Goal: Task Accomplishment & Management: Complete application form

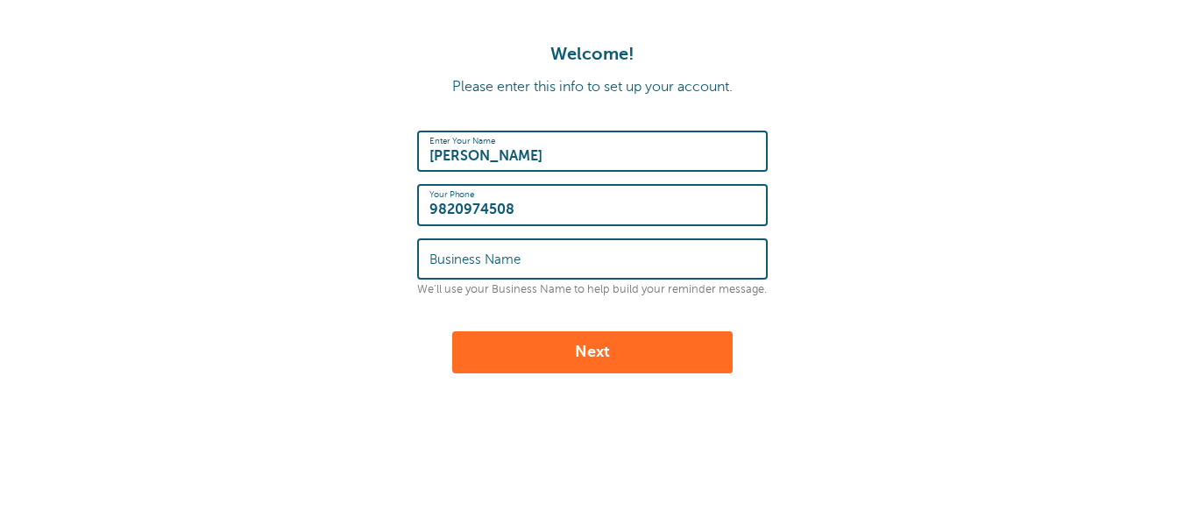
click at [522, 264] on input "Business Name" at bounding box center [592, 259] width 326 height 38
type input "FIbe"
click at [616, 361] on button "Next" at bounding box center [592, 352] width 280 height 42
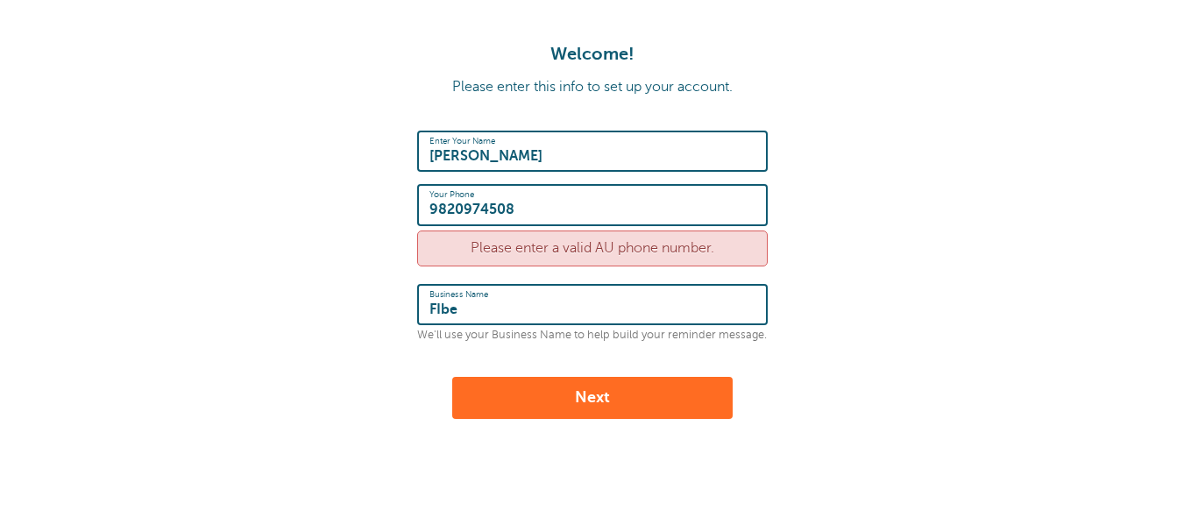
click at [425, 205] on div "Your Phone [PHONE_NUMBER]" at bounding box center [592, 204] width 350 height 41
click at [577, 375] on div "Enter Your Name [PERSON_NAME] Your Phone [PHONE_NUMBER] Please enter a valid AU…" at bounding box center [592, 275] width 350 height 288
click at [582, 399] on button "Next" at bounding box center [592, 398] width 280 height 42
click at [432, 201] on input "9820974508" at bounding box center [592, 205] width 326 height 38
type input "919820974508"
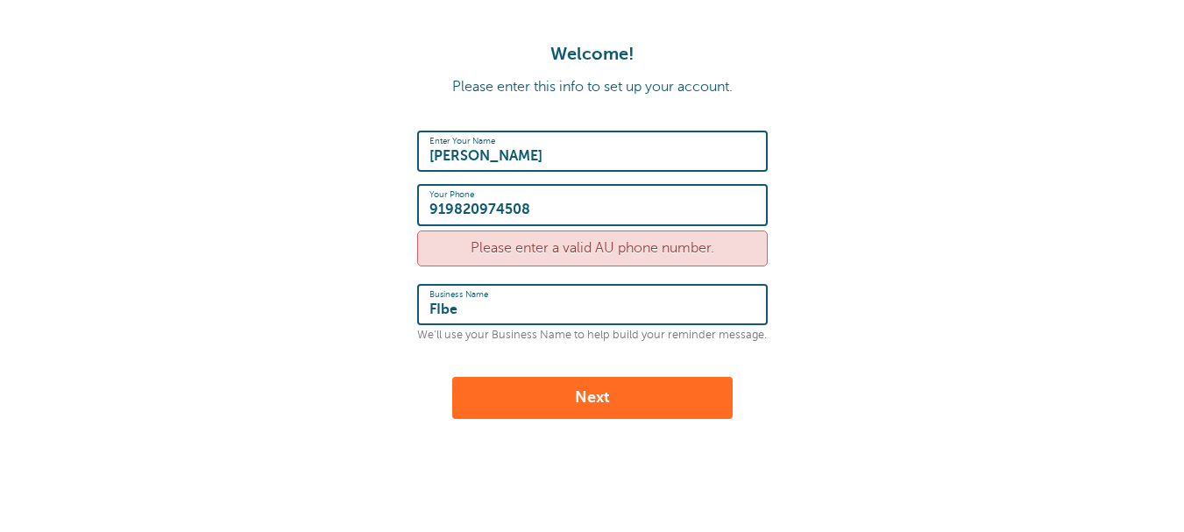
click at [457, 371] on div "Enter Your Name Falak shaikh Your Phone 919820974508 Please enter a valid AU ph…" at bounding box center [592, 275] width 350 height 288
click at [495, 419] on div "Welcome! Please enter this info to set up your account. Enter Your Name Falak s…" at bounding box center [592, 314] width 1184 height 629
click at [521, 407] on button "Next" at bounding box center [592, 398] width 280 height 42
click at [441, 202] on input "919820974508" at bounding box center [592, 205] width 326 height 38
type input "+919820974508"
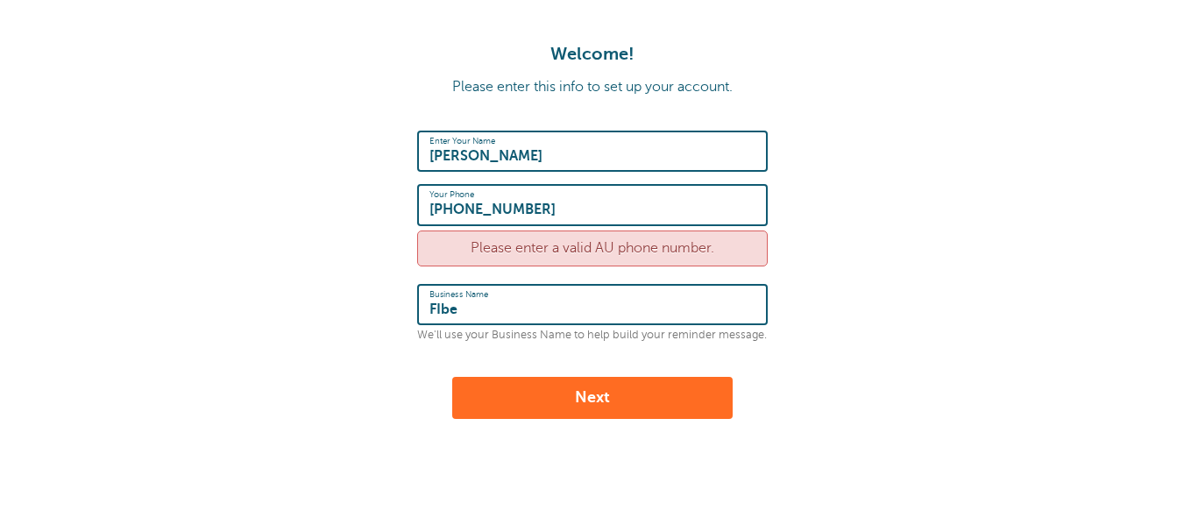
click at [593, 401] on button "Next" at bounding box center [592, 398] width 280 height 42
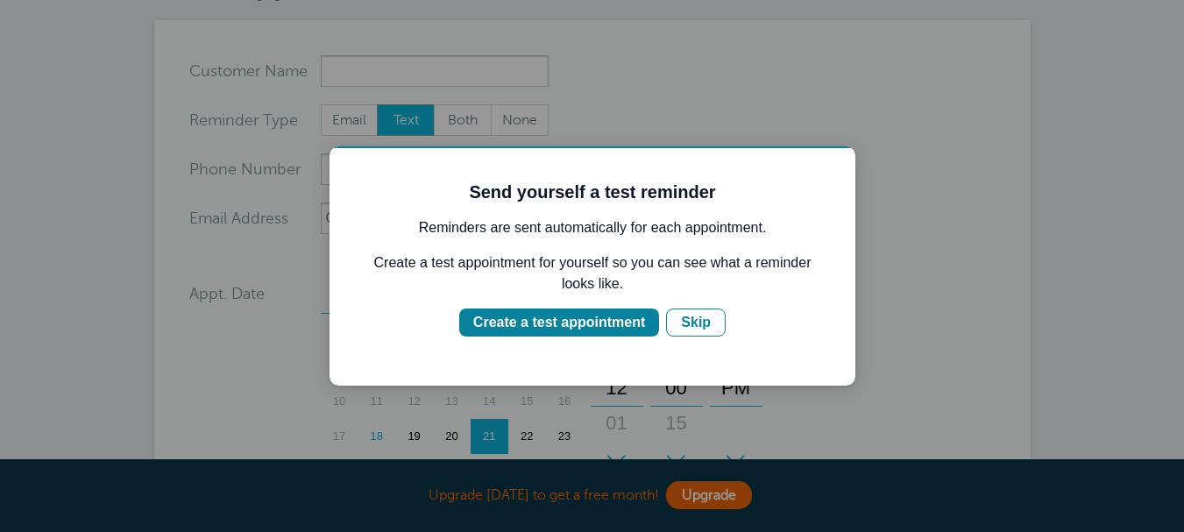
scroll to position [175, 0]
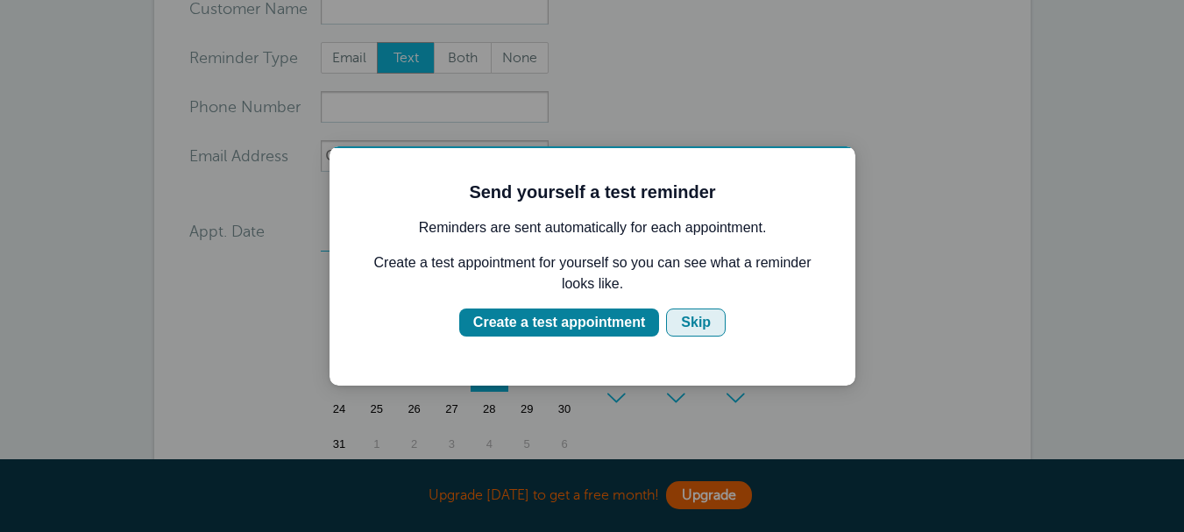
click at [710, 329] on button "Skip" at bounding box center [696, 322] width 60 height 28
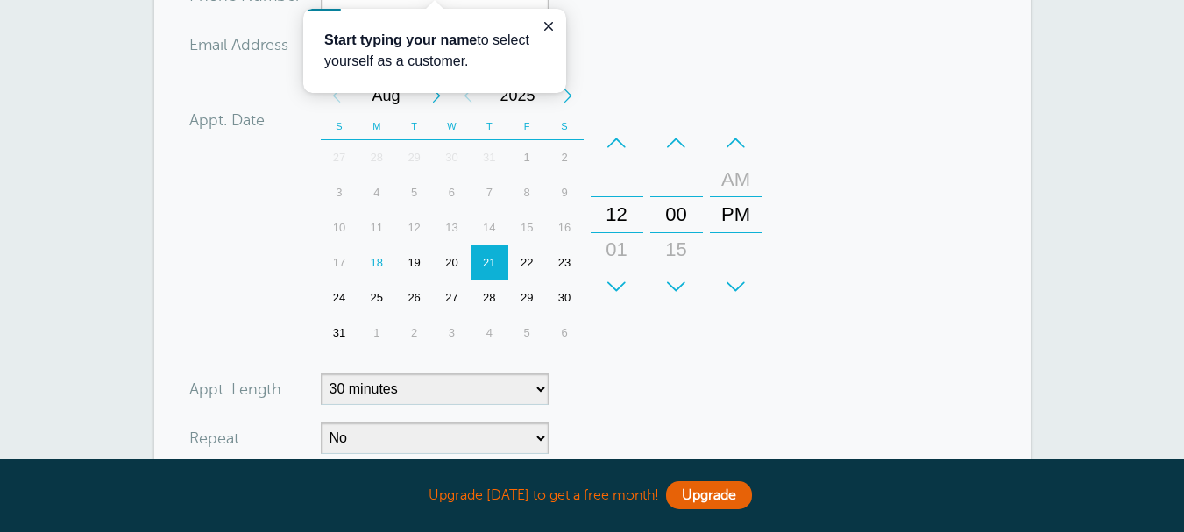
scroll to position [168, 0]
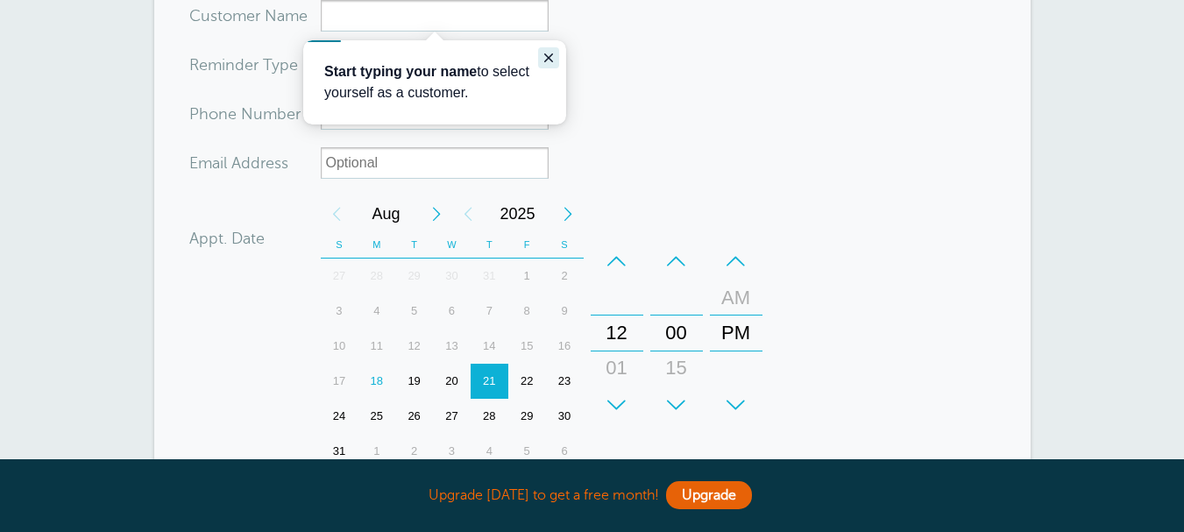
click at [542, 63] on icon "Close guide" at bounding box center [549, 58] width 14 height 14
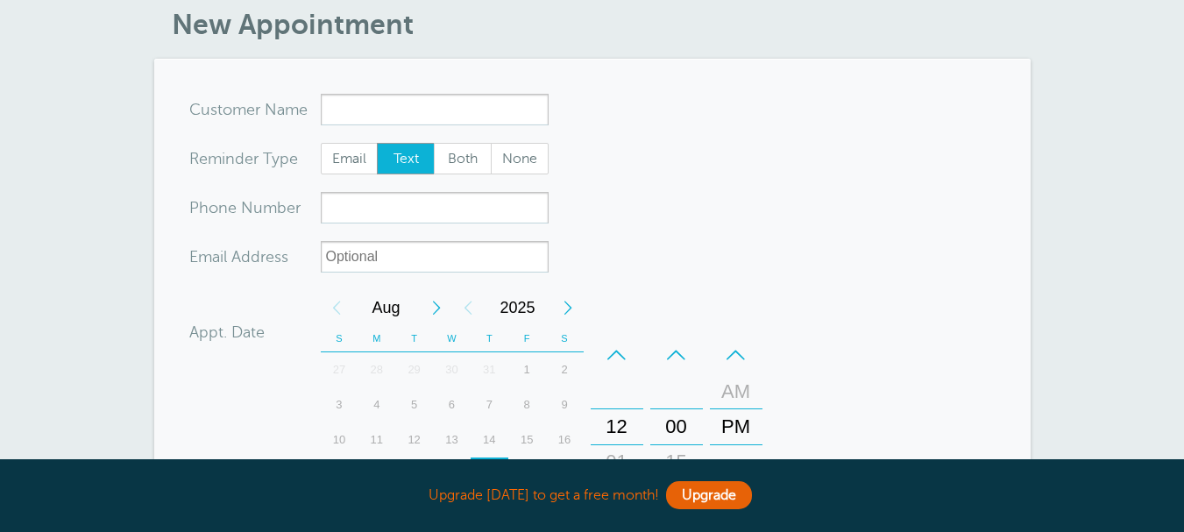
scroll to position [0, 0]
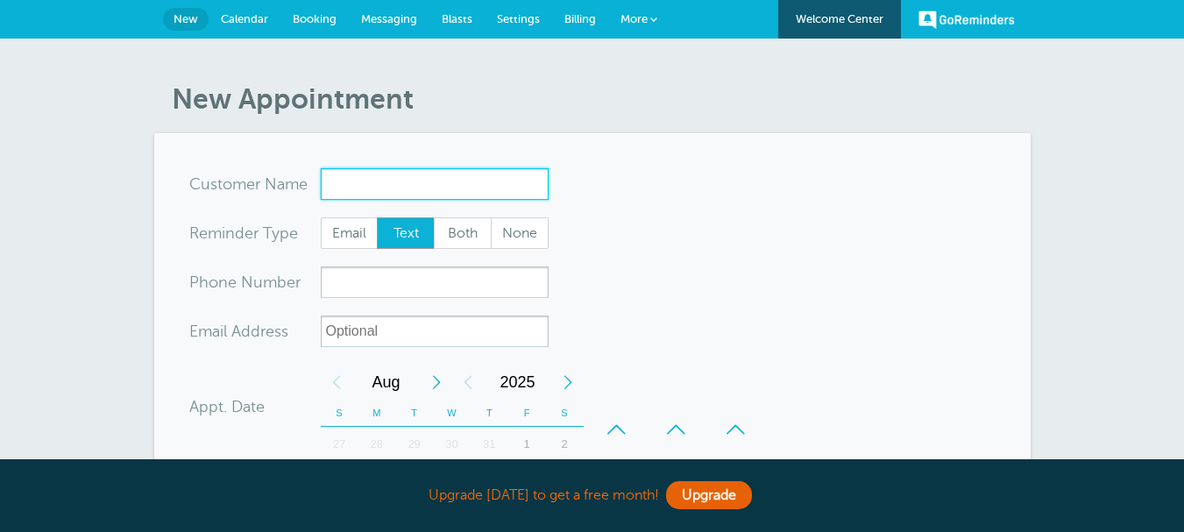
click at [422, 190] on input "x-no-autofill" at bounding box center [435, 184] width 228 height 32
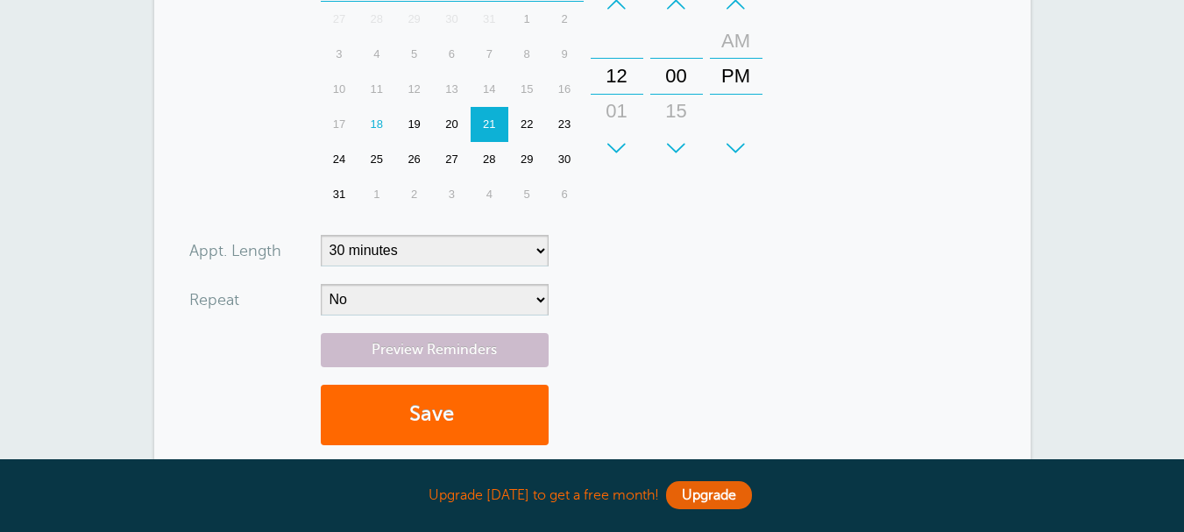
scroll to position [394, 0]
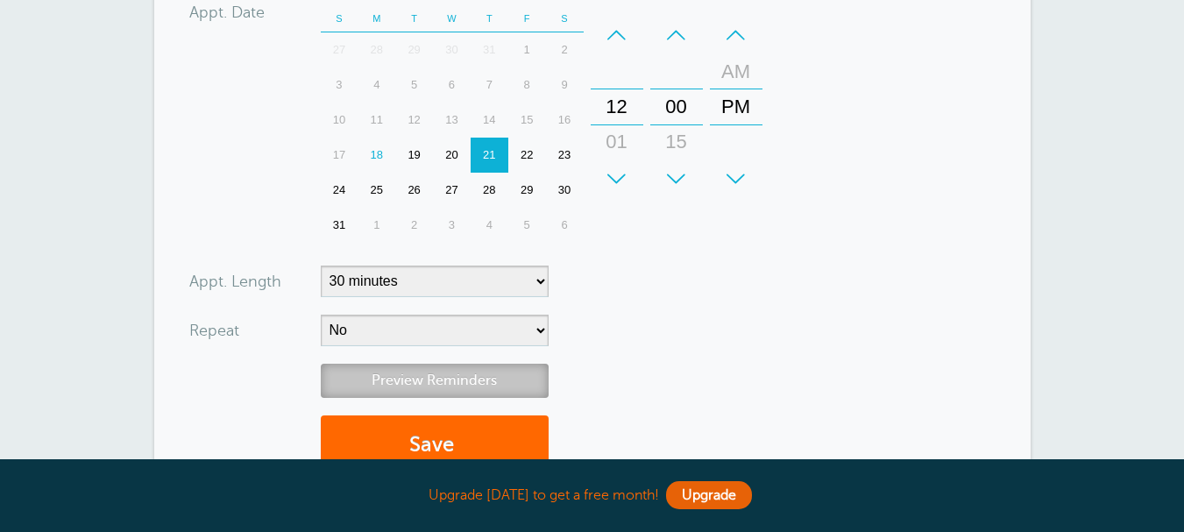
click at [527, 386] on link "Preview Reminders" at bounding box center [435, 381] width 228 height 34
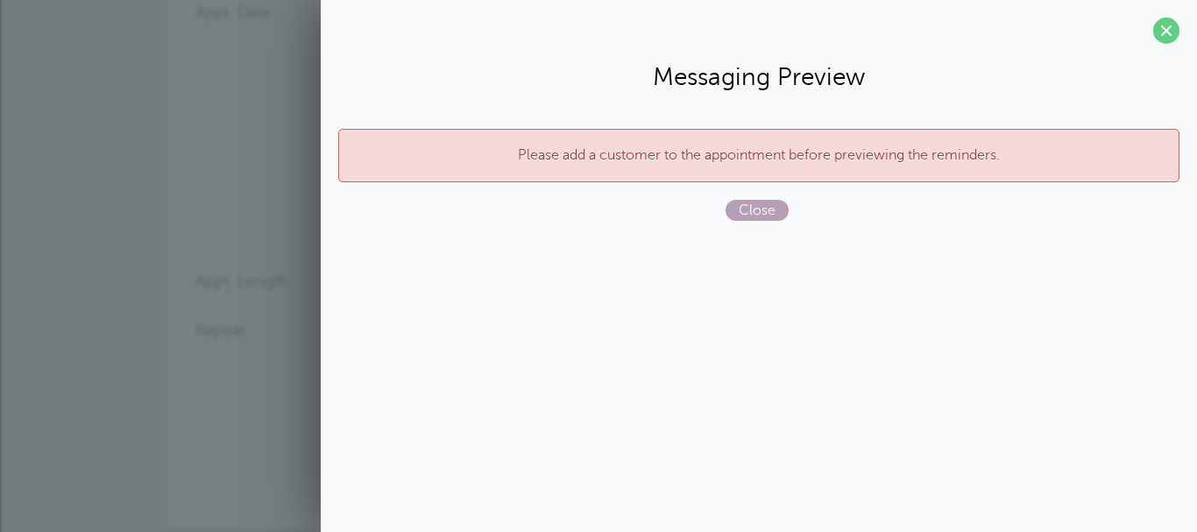
click at [775, 202] on span "Close" at bounding box center [757, 210] width 63 height 21
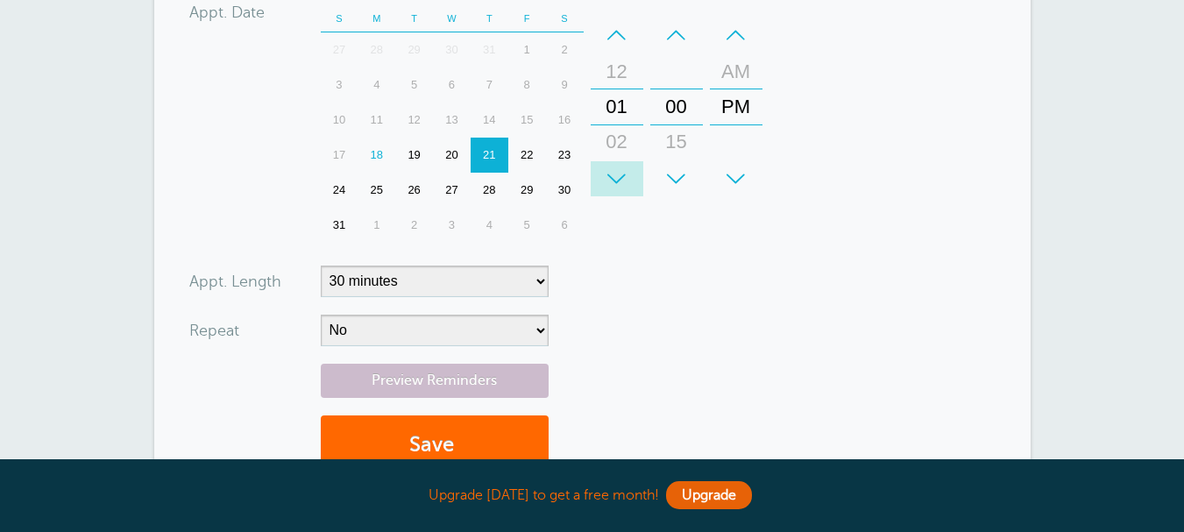
click at [628, 184] on div "+" at bounding box center [617, 178] width 53 height 35
click at [620, 40] on div "–" at bounding box center [617, 35] width 53 height 35
click at [627, 185] on div "+" at bounding box center [617, 178] width 53 height 35
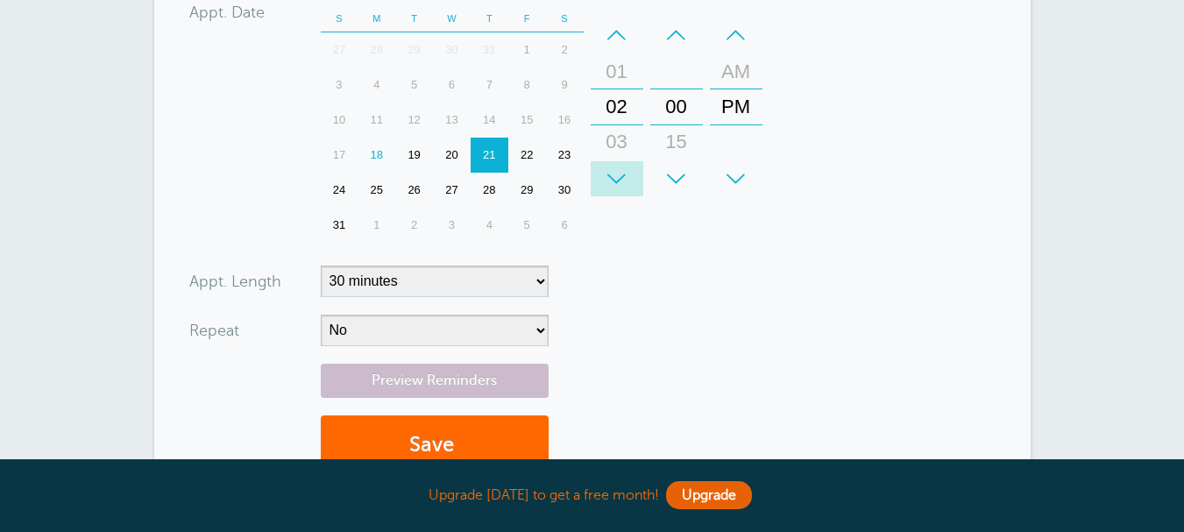
click at [627, 185] on div "+" at bounding box center [617, 178] width 53 height 35
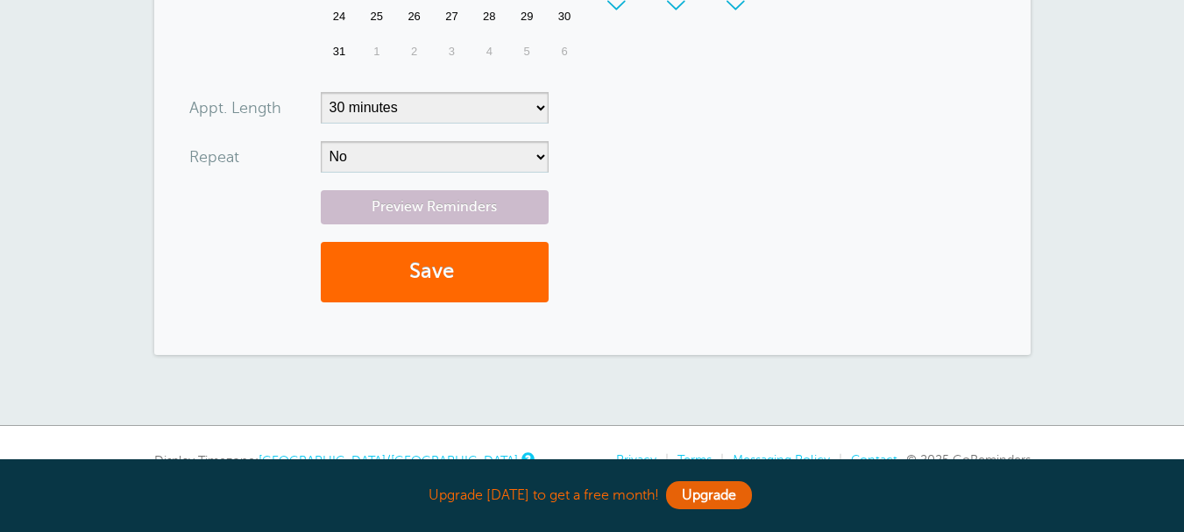
scroll to position [570, 0]
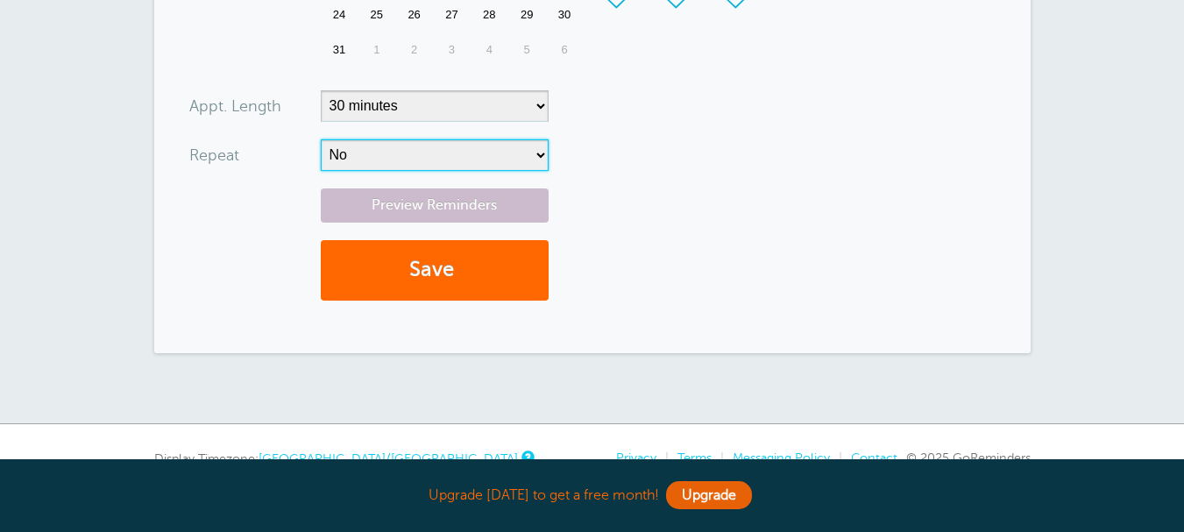
click at [379, 162] on select "No Daily Weekly Every 2 weeks Every 3 weeks Every 4 weeks Monthly Every 5 weeks…" at bounding box center [435, 155] width 228 height 32
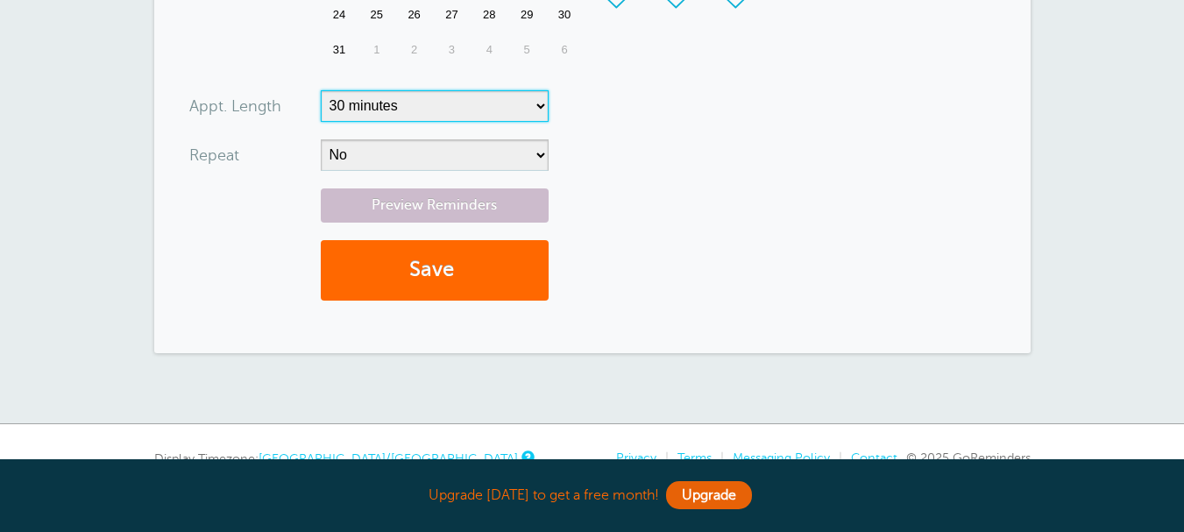
click at [395, 117] on select "5 minutes 10 minutes 15 minutes 20 minutes 25 minutes 30 minutes 35 minutes 40 …" at bounding box center [435, 106] width 228 height 32
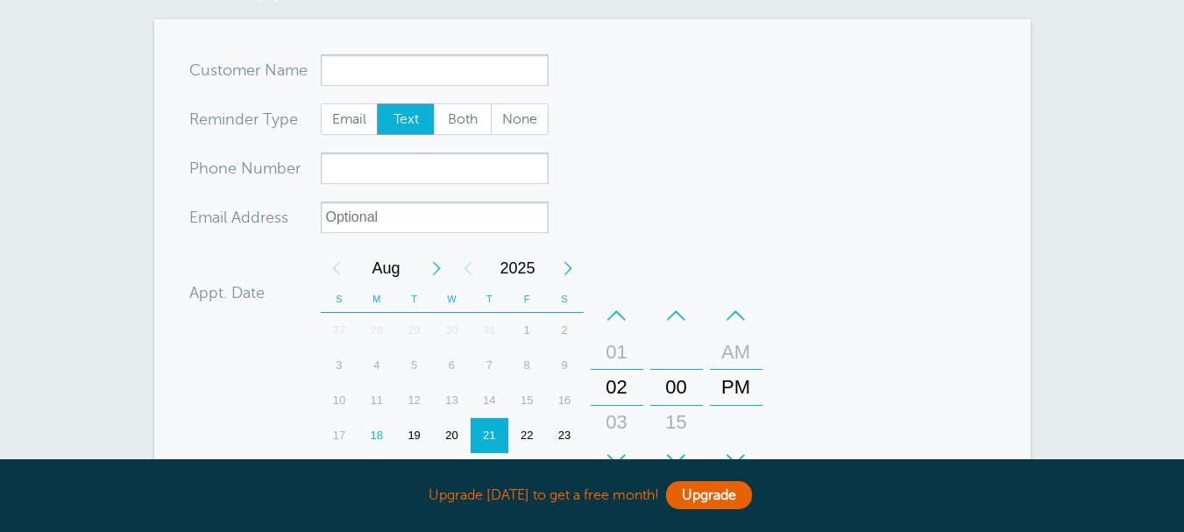
scroll to position [0, 0]
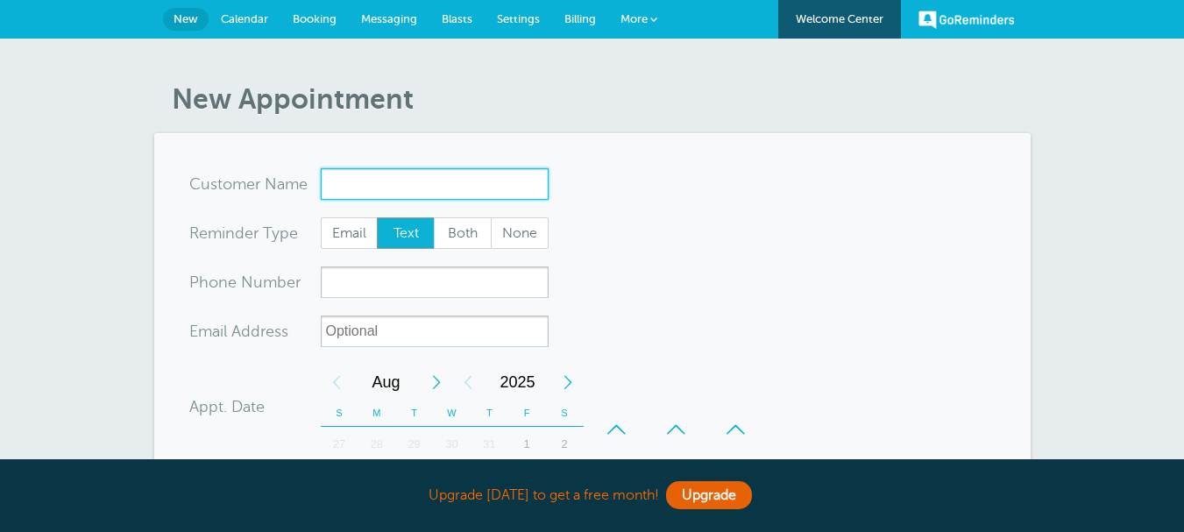
click at [406, 173] on input "x-no-autofill" at bounding box center [435, 184] width 228 height 32
click at [457, 22] on span "Blasts" at bounding box center [457, 18] width 31 height 13
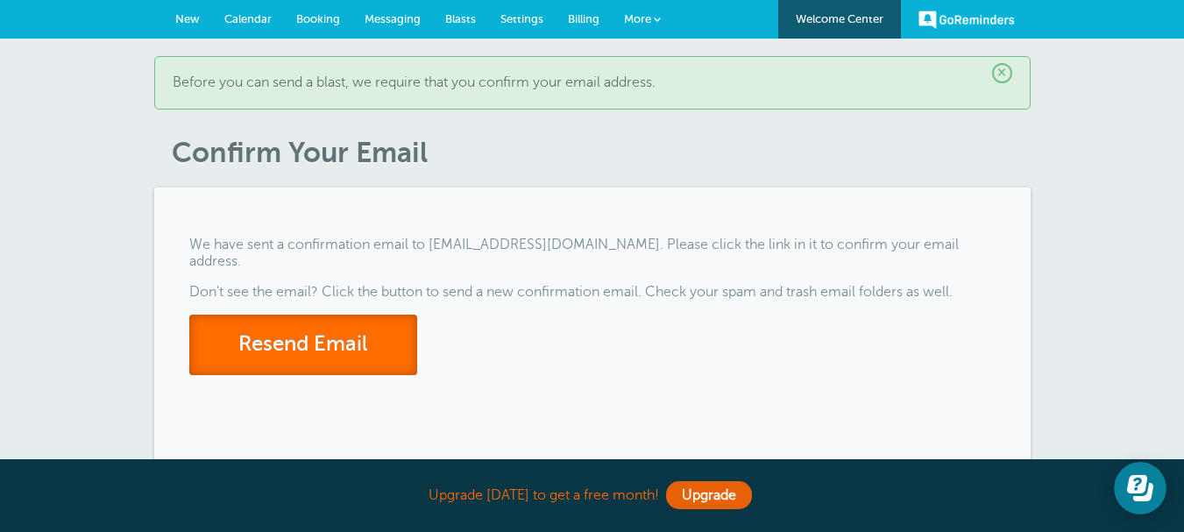
click at [379, 356] on button "Resend Email" at bounding box center [303, 345] width 228 height 60
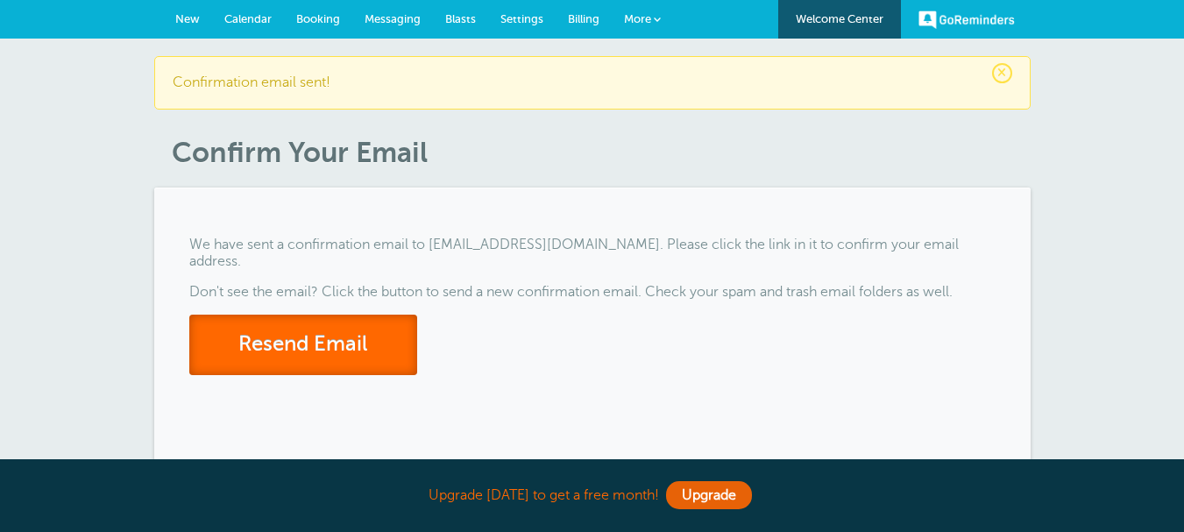
click at [379, 356] on button "Resend Email" at bounding box center [303, 345] width 228 height 60
click at [448, 11] on link "Blasts" at bounding box center [460, 19] width 55 height 39
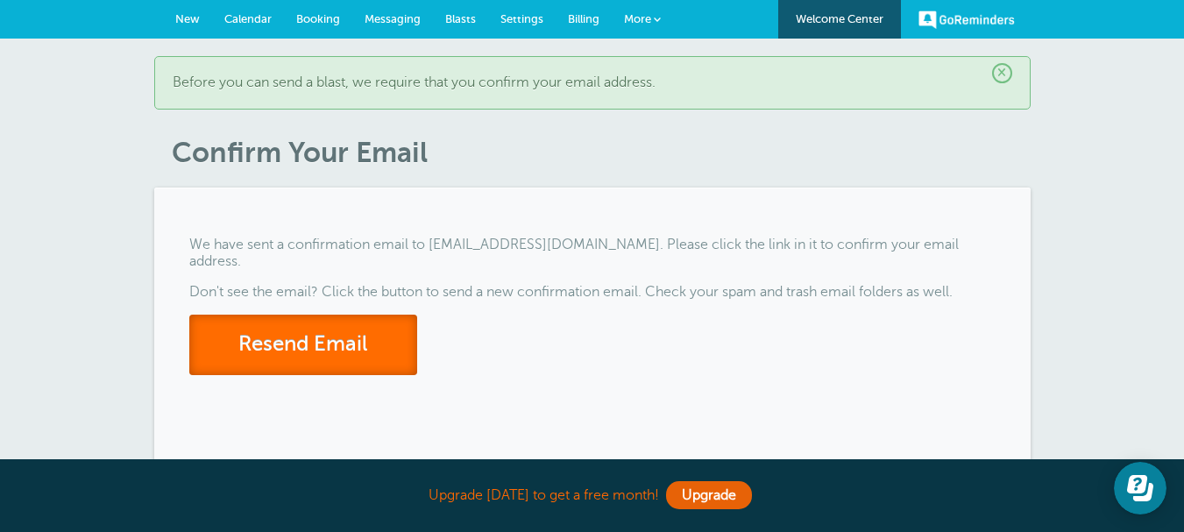
click at [352, 359] on button "Resend Email" at bounding box center [303, 345] width 228 height 60
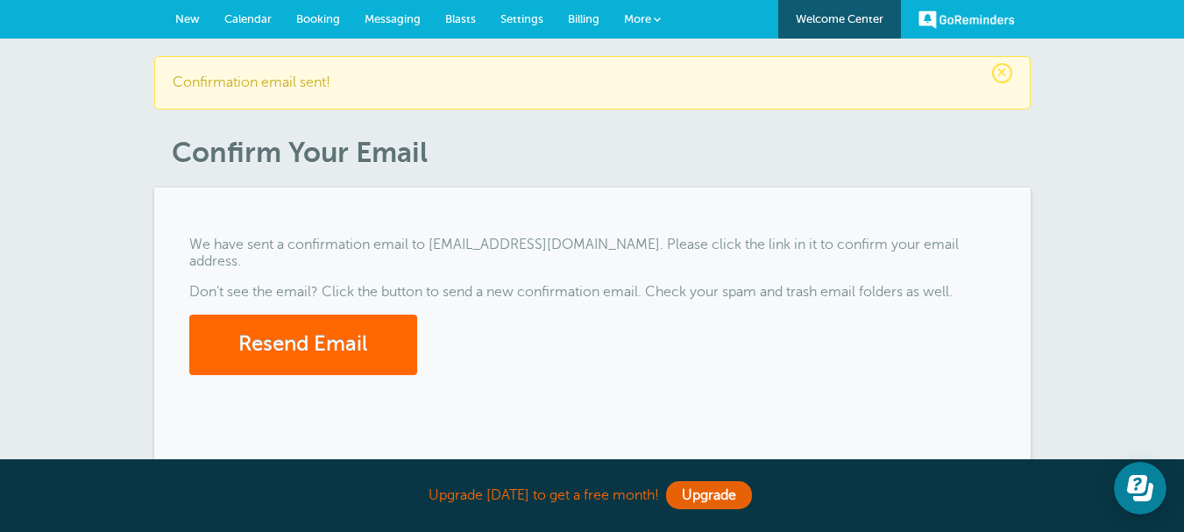
click at [961, 89] on p "Confirmation email sent!" at bounding box center [592, 82] width 839 height 17
click at [464, 22] on span "Blasts" at bounding box center [460, 18] width 31 height 13
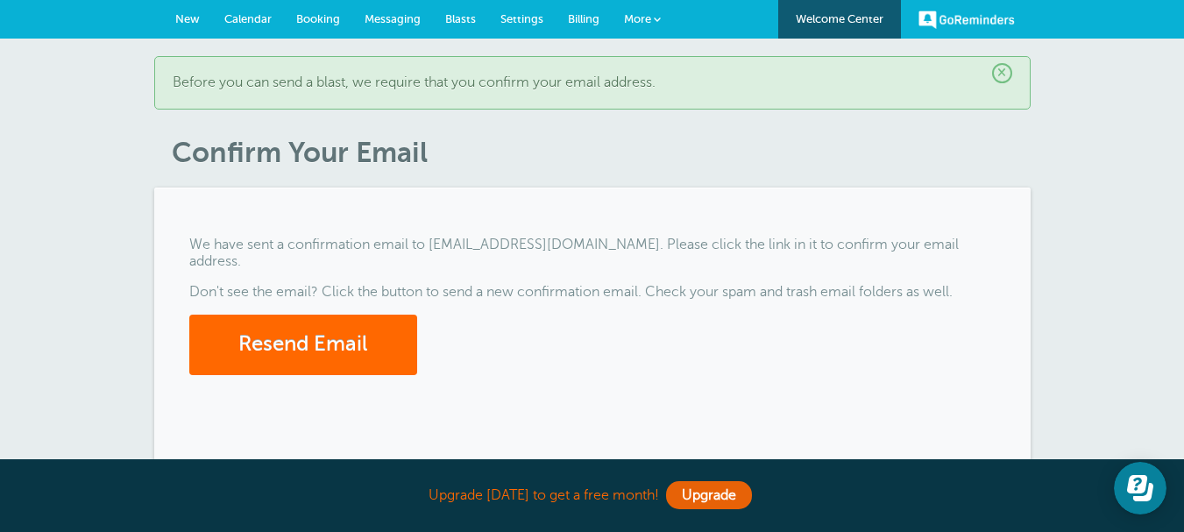
click at [513, 18] on span "Settings" at bounding box center [521, 18] width 43 height 13
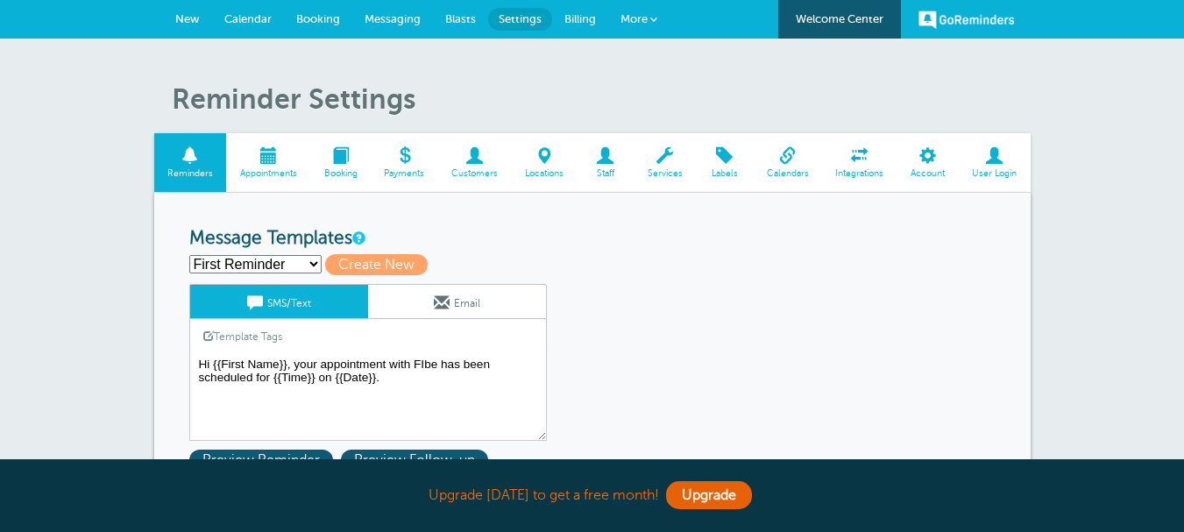
click at [451, 18] on span "Blasts" at bounding box center [460, 18] width 31 height 13
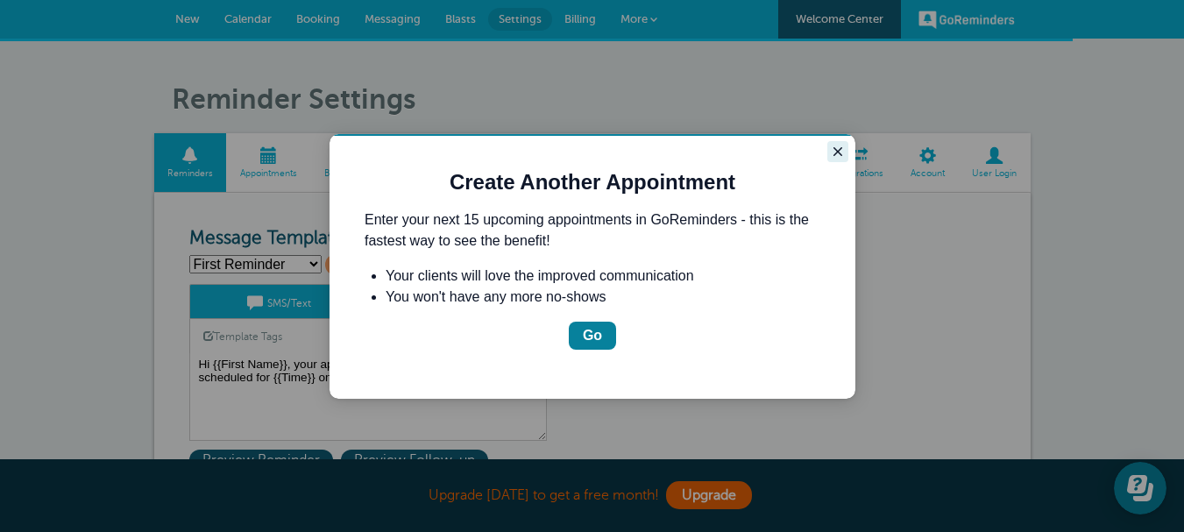
click at [837, 149] on icon "Close guide" at bounding box center [838, 152] width 14 height 14
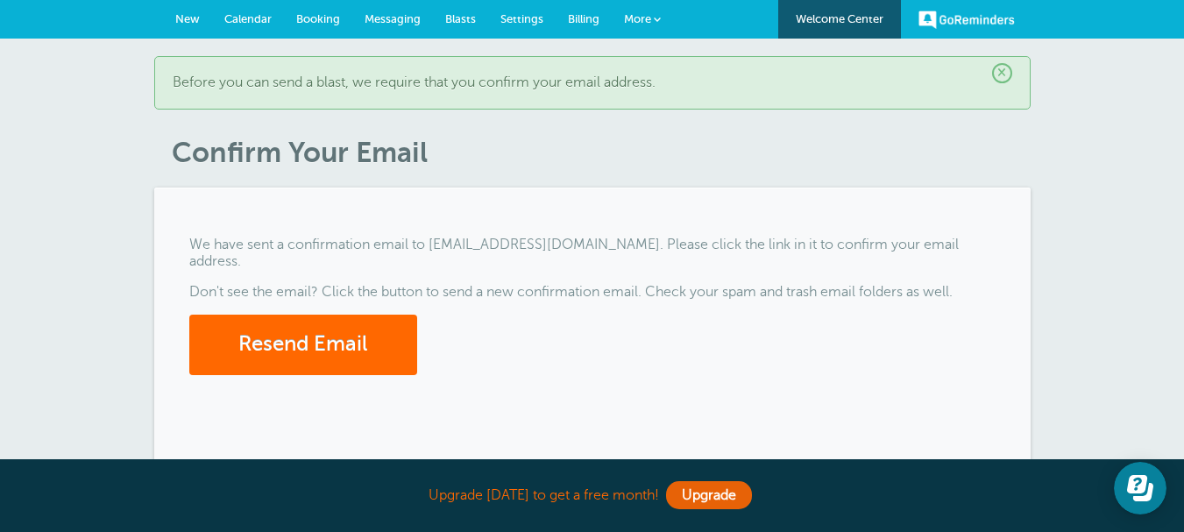
click at [516, 19] on span "Settings" at bounding box center [521, 18] width 43 height 13
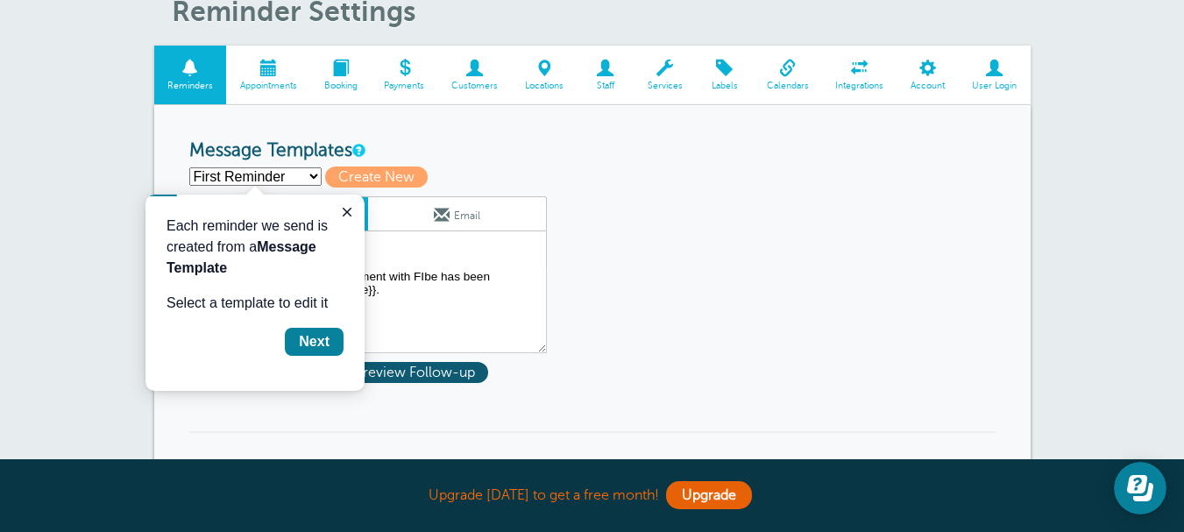
click at [310, 179] on select "First Reminder Second Reminder Third Reminder Create new..." at bounding box center [255, 176] width 132 height 18
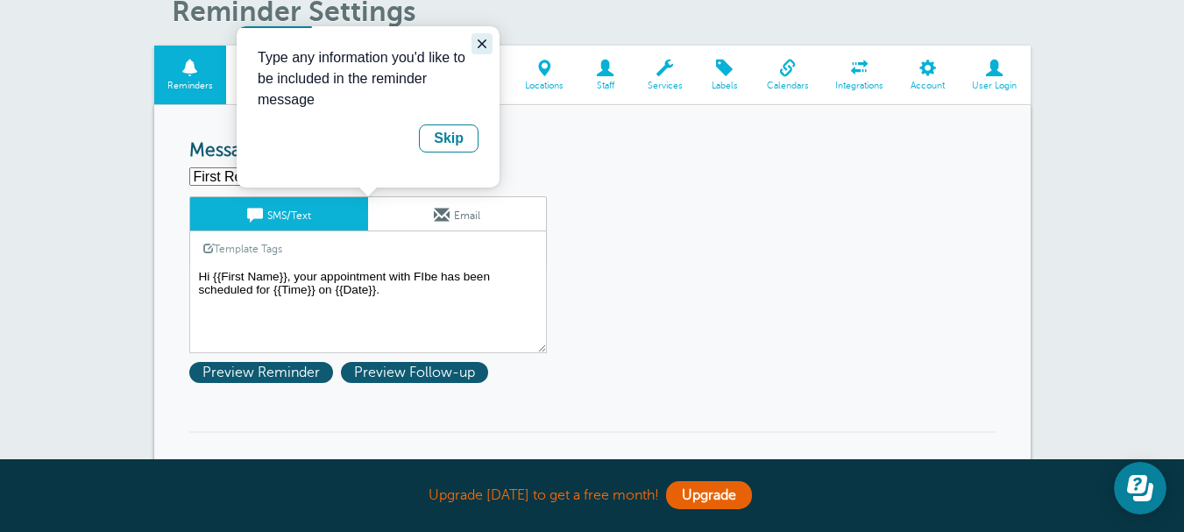
click at [478, 45] on icon "Close guide" at bounding box center [482, 44] width 14 height 14
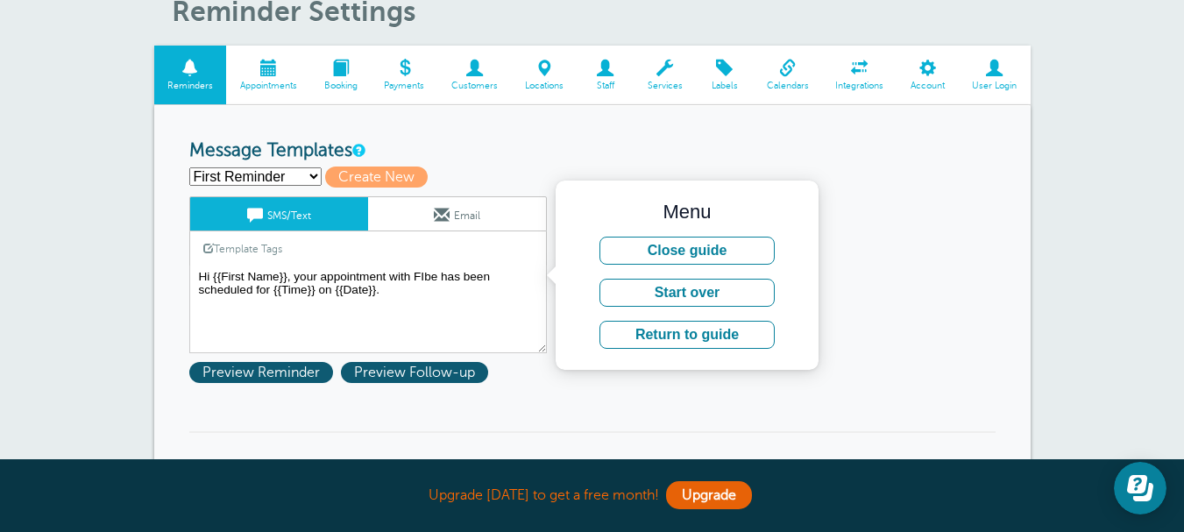
click at [676, 156] on h3 "Message Templates" at bounding box center [592, 151] width 806 height 22
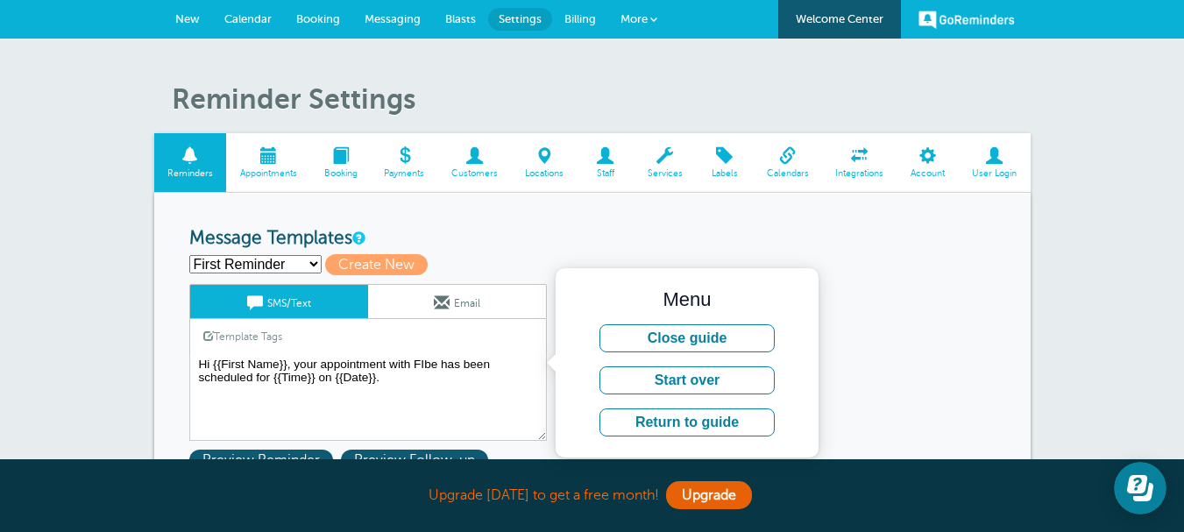
click at [448, 23] on span "Blasts" at bounding box center [460, 18] width 31 height 13
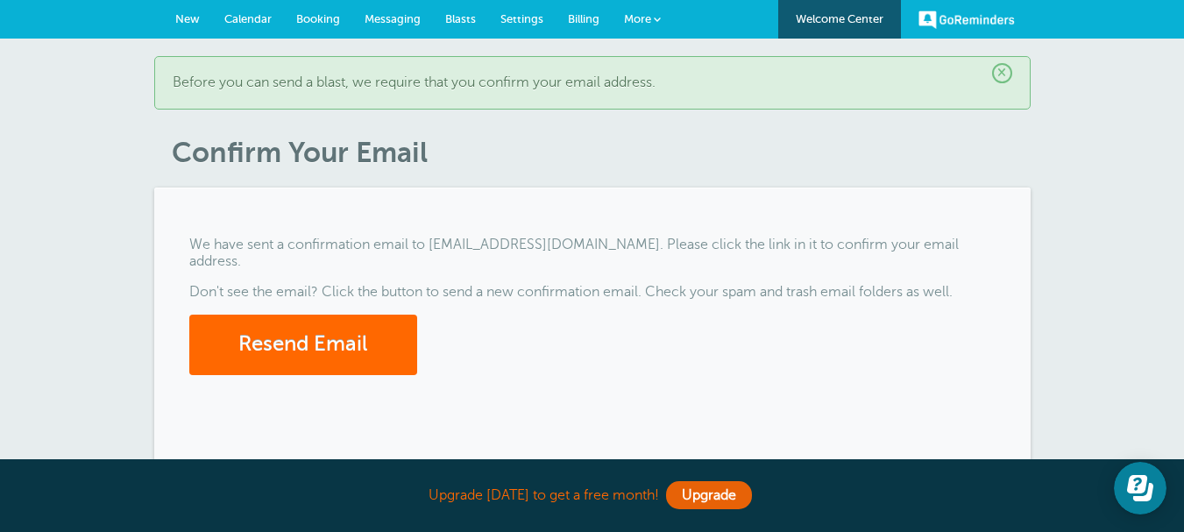
click at [461, 27] on link "Blasts" at bounding box center [460, 19] width 55 height 39
click at [997, 79] on span "×" at bounding box center [1002, 73] width 20 height 20
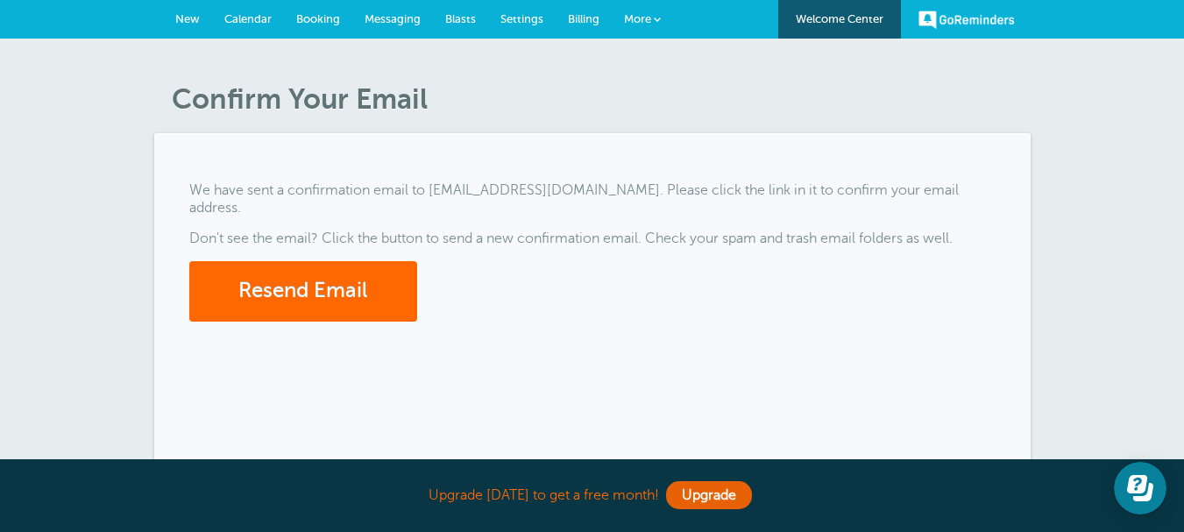
click at [466, 25] on link "Blasts" at bounding box center [460, 19] width 55 height 39
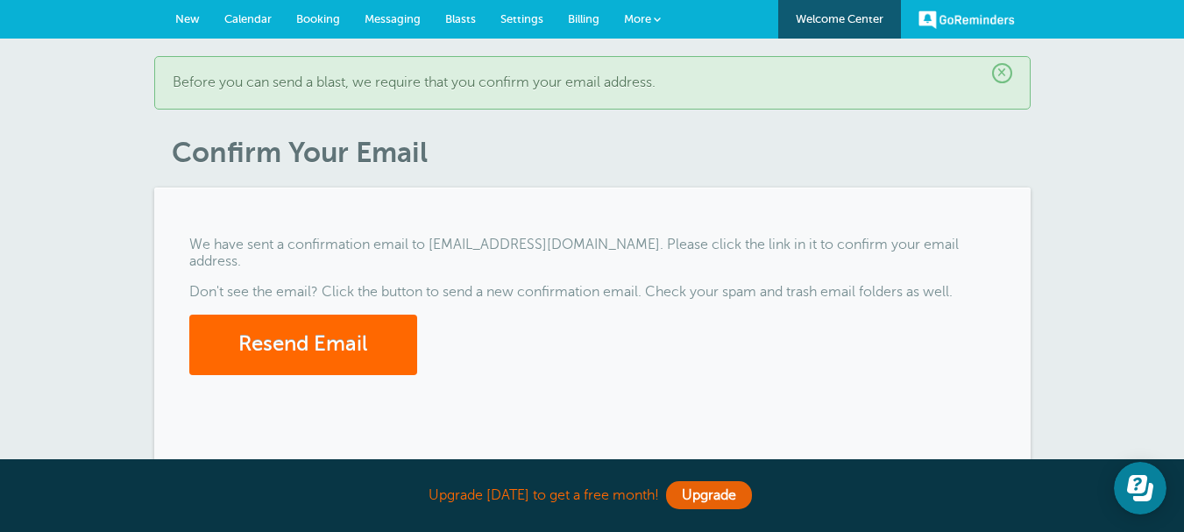
click at [454, 25] on span "Blasts" at bounding box center [460, 18] width 31 height 13
click at [463, 26] on link "Blasts" at bounding box center [460, 19] width 55 height 39
click at [464, 19] on span "Blasts" at bounding box center [460, 18] width 31 height 13
click at [472, 25] on span "Blasts" at bounding box center [460, 18] width 31 height 13
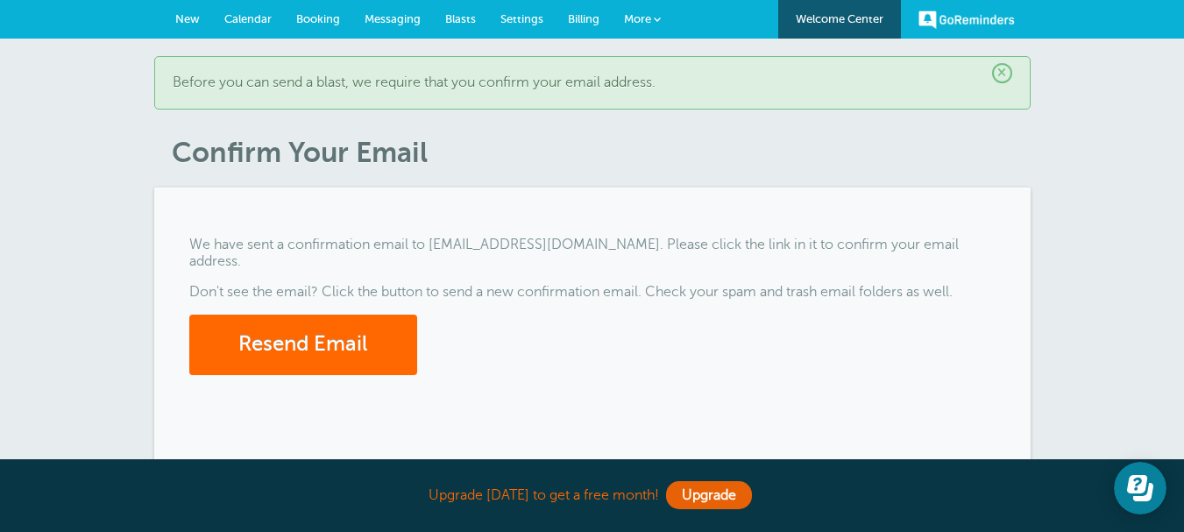
click at [471, 26] on link "Blasts" at bounding box center [460, 19] width 55 height 39
click at [679, 242] on p "We have sent a confirmation email to [EMAIL_ADDRESS][DOMAIN_NAME]. Please click…" at bounding box center [592, 253] width 806 height 33
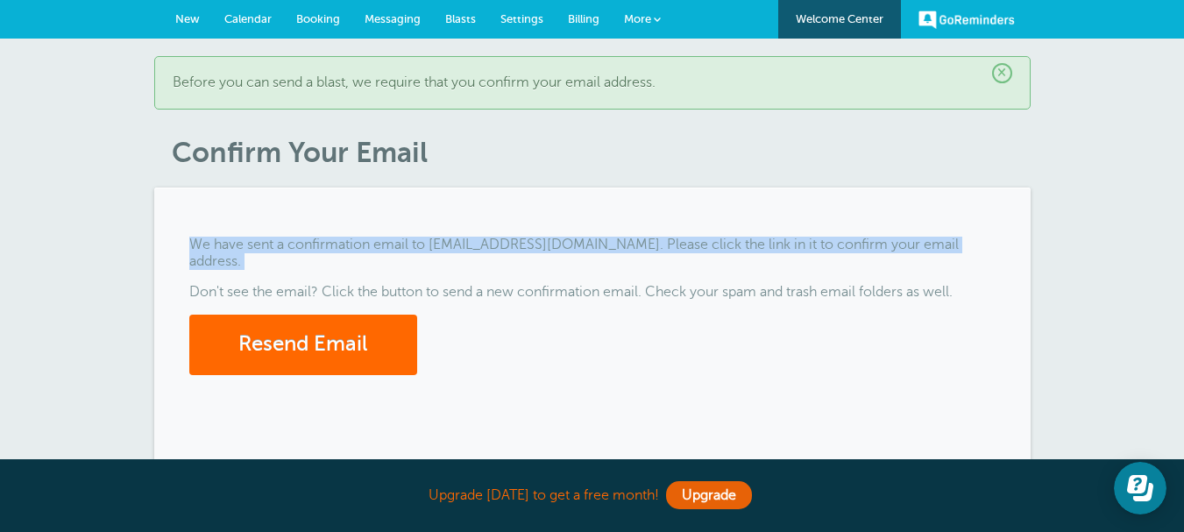
click at [679, 242] on p "We have sent a confirmation email to [EMAIL_ADDRESS][DOMAIN_NAME]. Please click…" at bounding box center [592, 253] width 806 height 33
click at [402, 251] on p "We have sent a confirmation email to [EMAIL_ADDRESS][DOMAIN_NAME]. Please click…" at bounding box center [592, 253] width 806 height 33
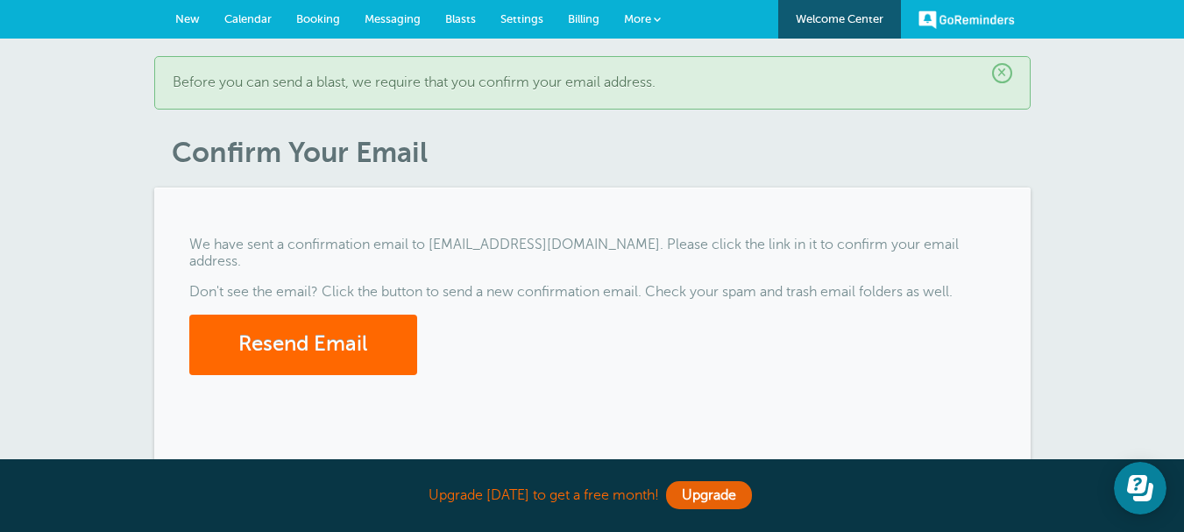
click at [222, 294] on p "Don't see the email? Click the button to send a new confirmation email. Check y…" at bounding box center [592, 292] width 806 height 17
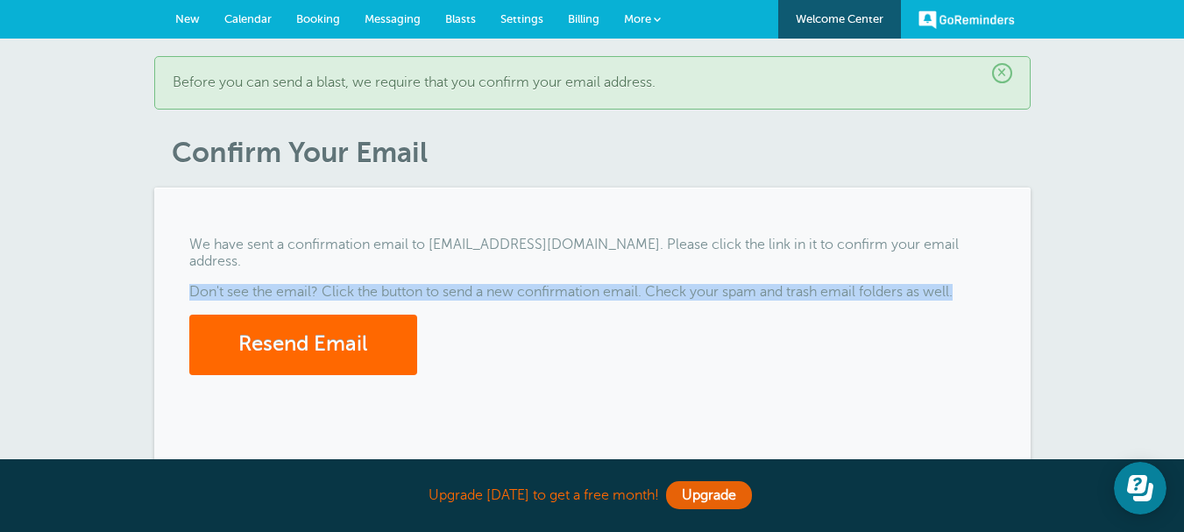
click at [222, 294] on p "Don't see the email? Click the button to send a new confirmation email. Check y…" at bounding box center [592, 292] width 806 height 17
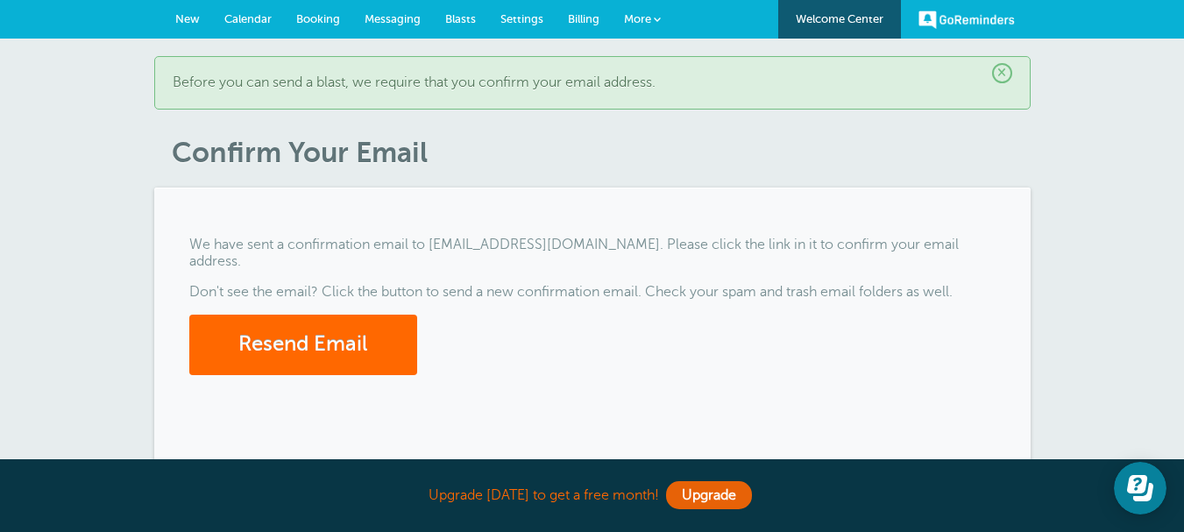
click at [654, 231] on div "We have sent a confirmation email to sayyedamreen.ashpaglobal@gmail.com. Please…" at bounding box center [592, 359] width 876 height 342
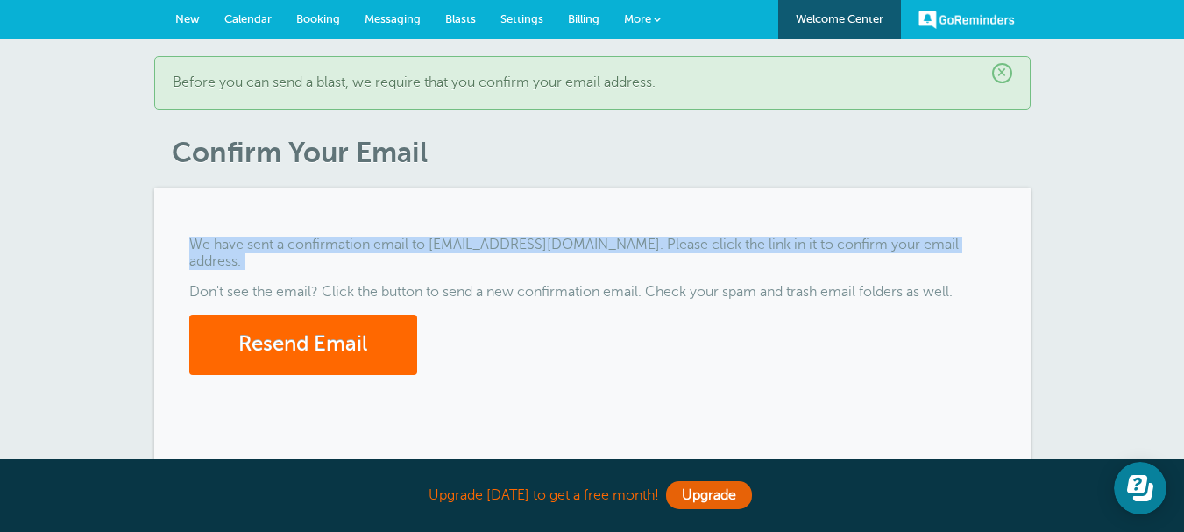
click at [654, 231] on div "We have sent a confirmation email to sayyedamreen.ashpaglobal@gmail.com. Please…" at bounding box center [592, 359] width 876 height 342
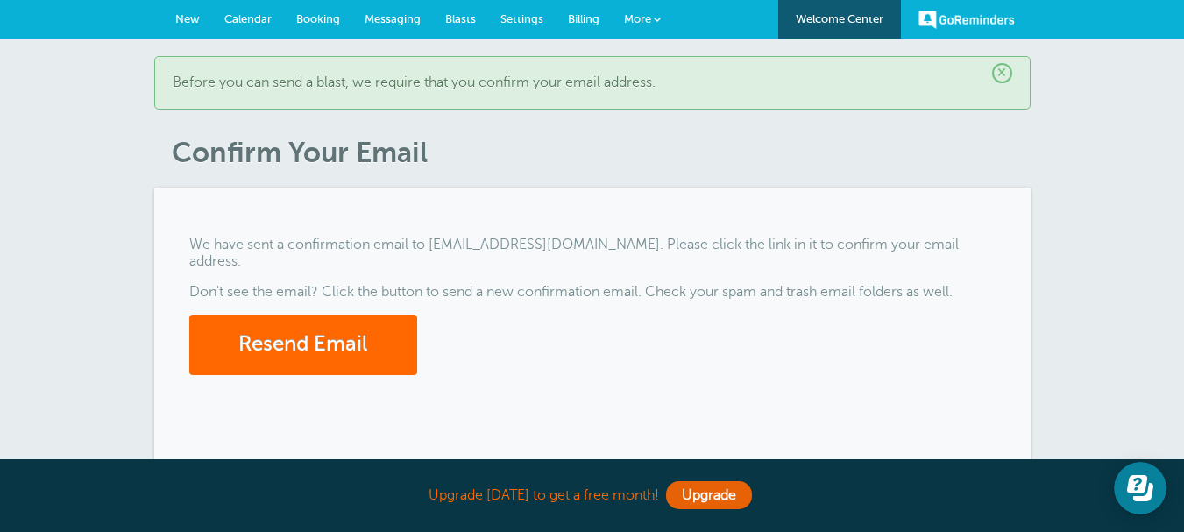
click at [612, 294] on p "Don't see the email? Click the button to send a new confirmation email. Check y…" at bounding box center [592, 292] width 806 height 17
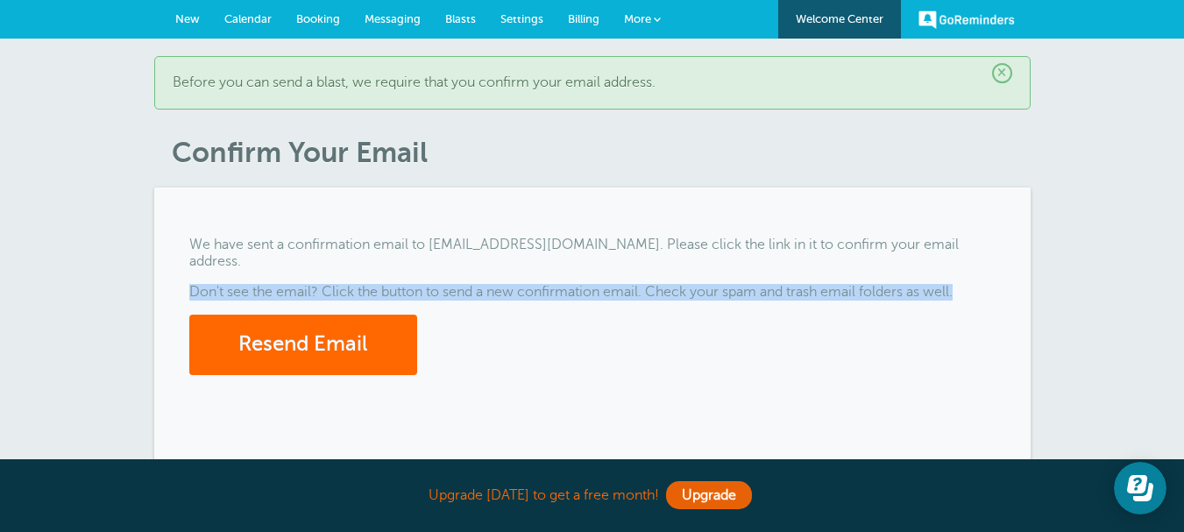
click at [612, 294] on p "Don't see the email? Click the button to send a new confirmation email. Check y…" at bounding box center [592, 292] width 806 height 17
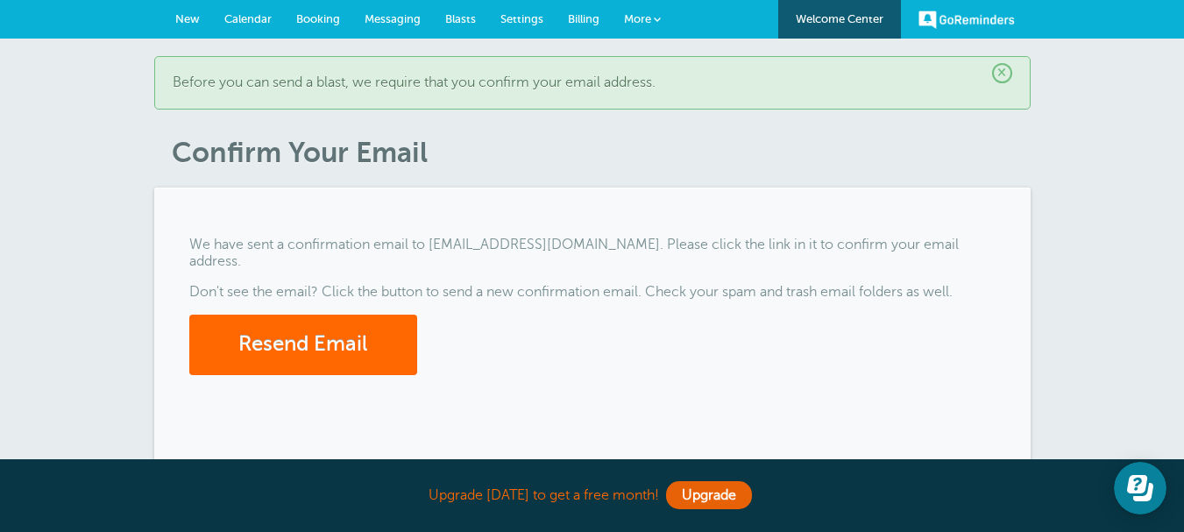
click at [655, 249] on p "We have sent a confirmation email to [EMAIL_ADDRESS][DOMAIN_NAME]. Please click…" at bounding box center [592, 253] width 806 height 33
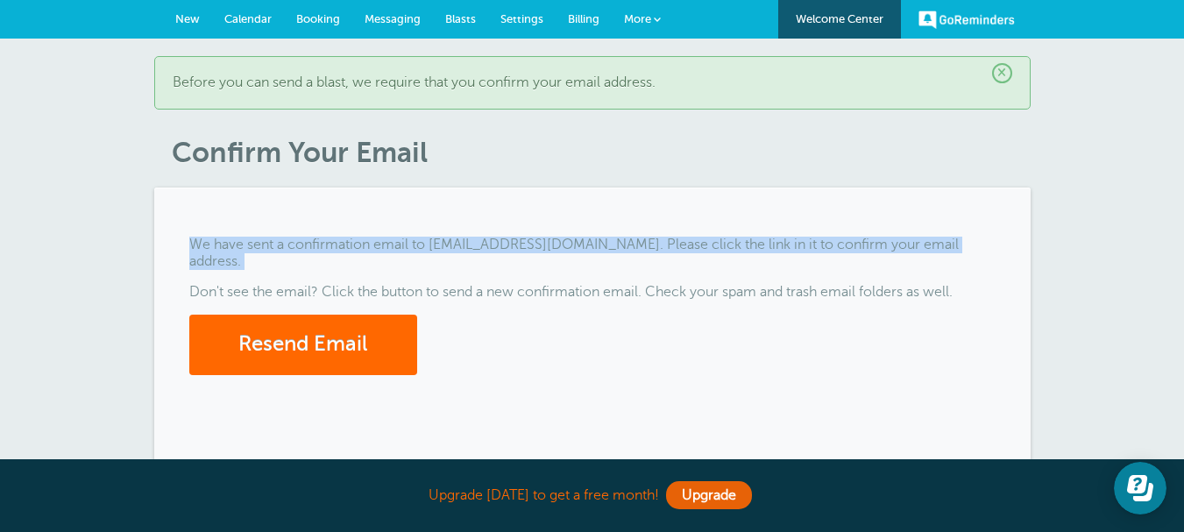
click at [655, 249] on p "We have sent a confirmation email to [EMAIL_ADDRESS][DOMAIN_NAME]. Please click…" at bounding box center [592, 253] width 806 height 33
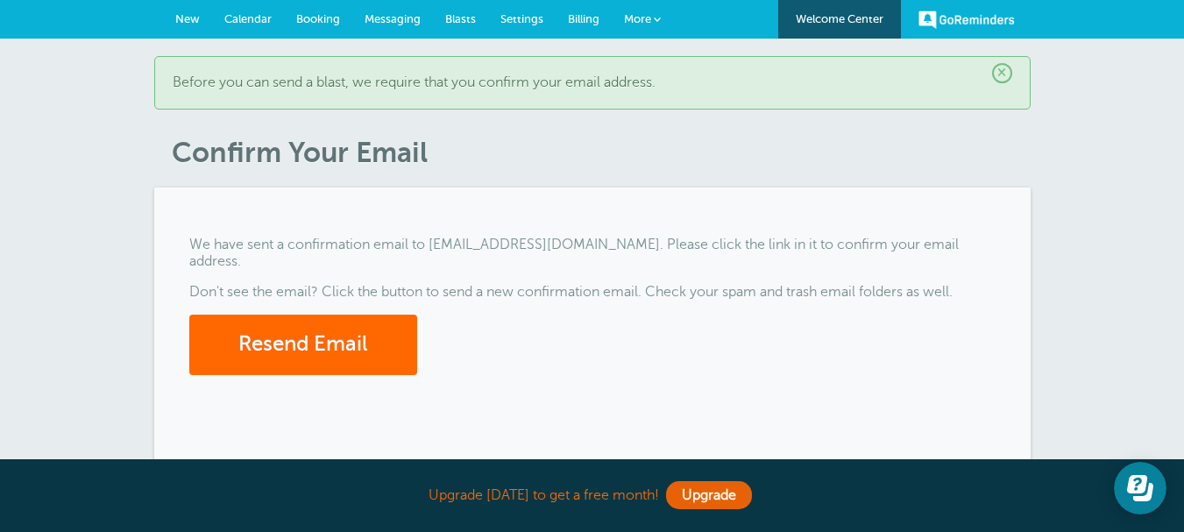
click at [616, 290] on p "Don't see the email? Click the button to send a new confirmation email. Check y…" at bounding box center [592, 292] width 806 height 17
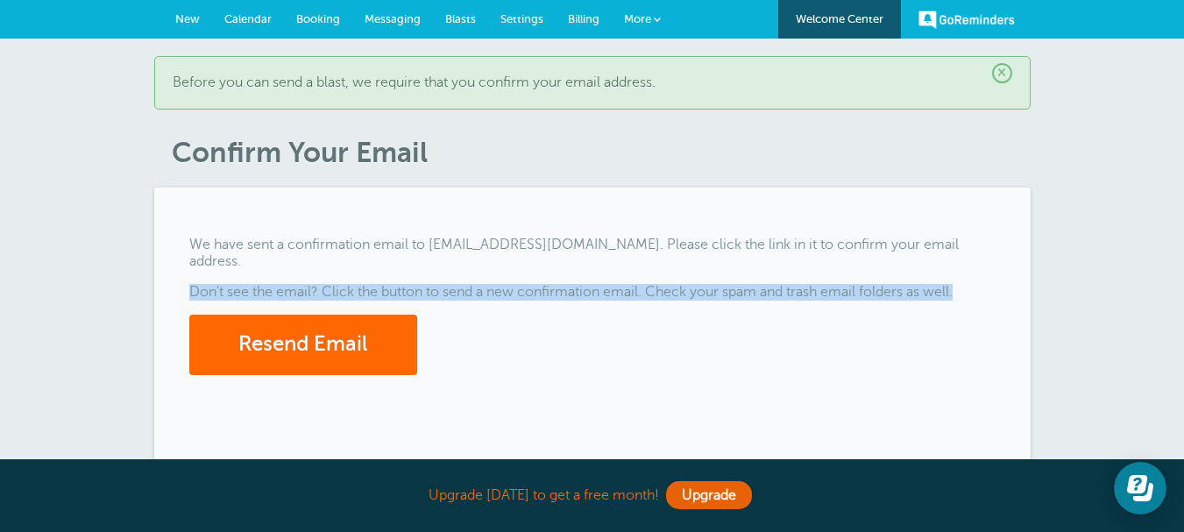
click at [616, 290] on p "Don't see the email? Click the button to send a new confirmation email. Check y…" at bounding box center [592, 292] width 806 height 17
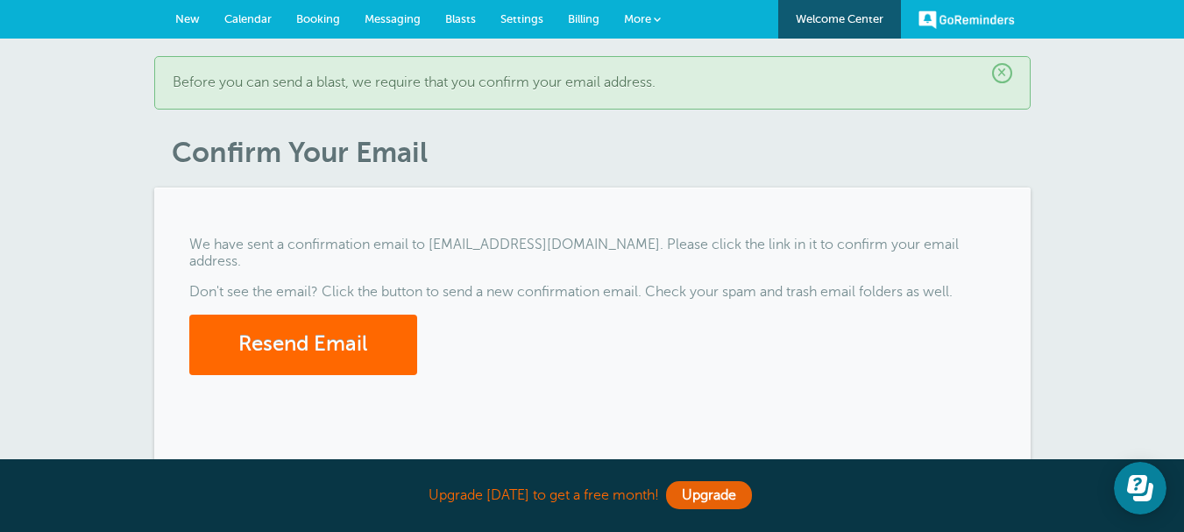
click at [768, 144] on h1 "Confirm Your Email" at bounding box center [601, 152] width 859 height 33
click at [416, 202] on div "We have sent a confirmation email to sayyedamreen.ashpaglobal@gmail.com. Please…" at bounding box center [592, 359] width 876 height 342
click at [1005, 79] on span "×" at bounding box center [1002, 73] width 20 height 20
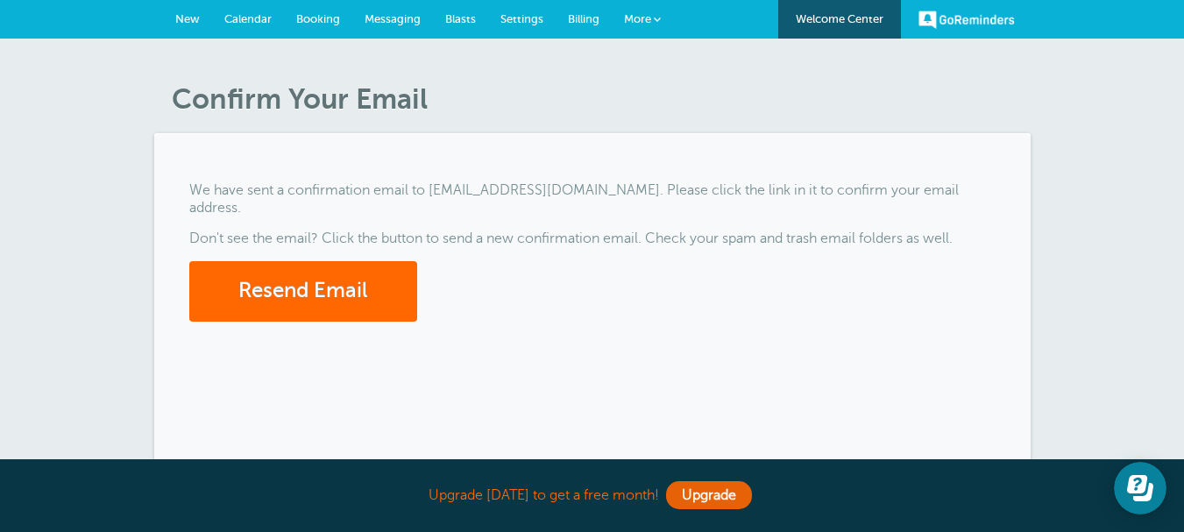
click at [474, 20] on span "Blasts" at bounding box center [460, 18] width 31 height 13
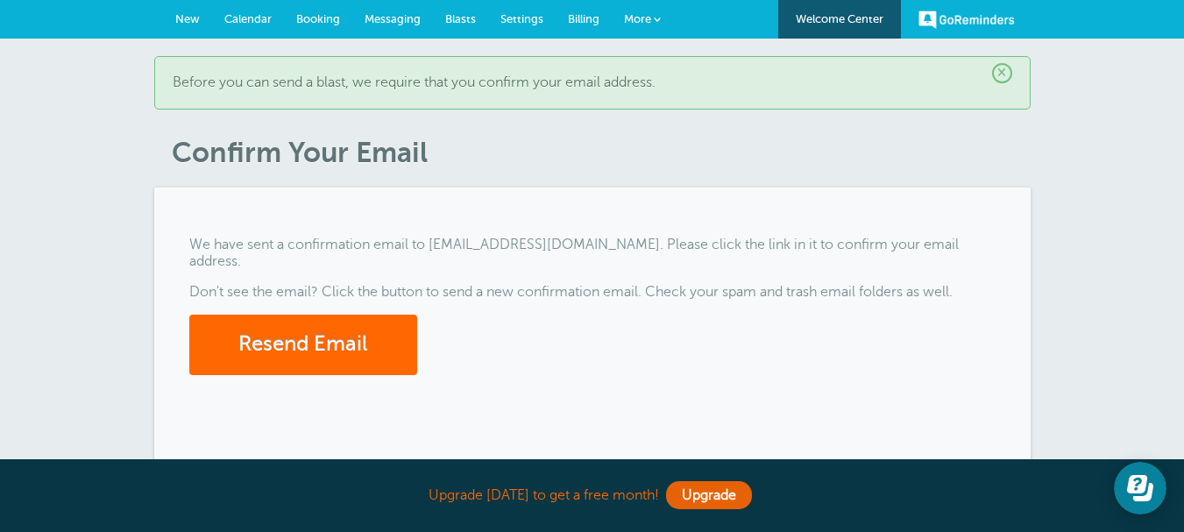
click at [433, 5] on link "Blasts" at bounding box center [460, 19] width 55 height 39
click at [449, 12] on span "Blasts" at bounding box center [460, 18] width 31 height 13
